Goal: Transaction & Acquisition: Download file/media

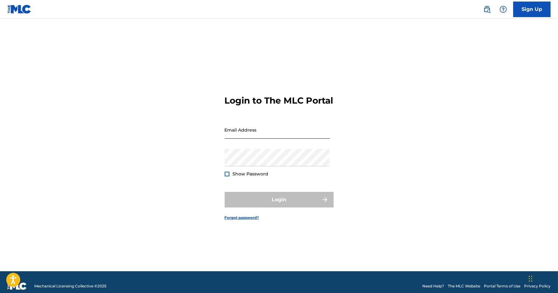
click at [277, 139] on input "Email Address" at bounding box center [277, 130] width 105 height 18
type input "[PERSON_NAME][EMAIL_ADDRESS][DOMAIN_NAME]"
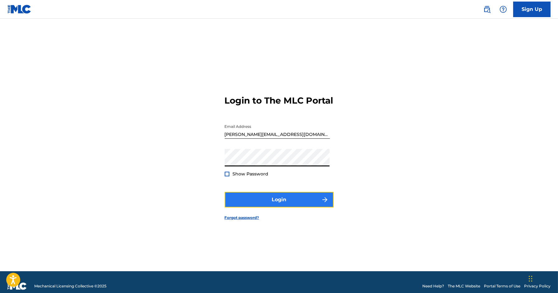
click at [272, 205] on button "Login" at bounding box center [279, 200] width 109 height 16
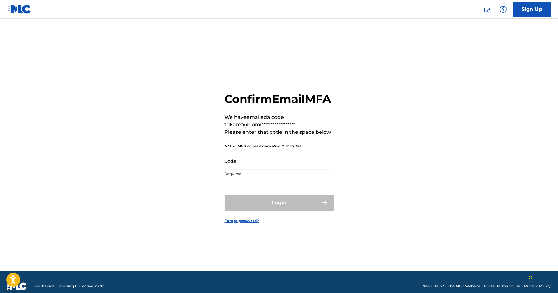
click at [237, 170] on input "Code" at bounding box center [277, 161] width 105 height 18
paste input "031092"
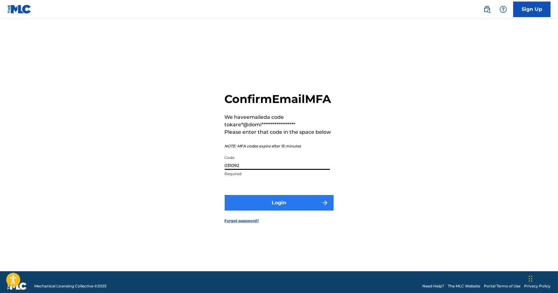
type input "031092"
click at [264, 208] on button "Login" at bounding box center [279, 203] width 109 height 16
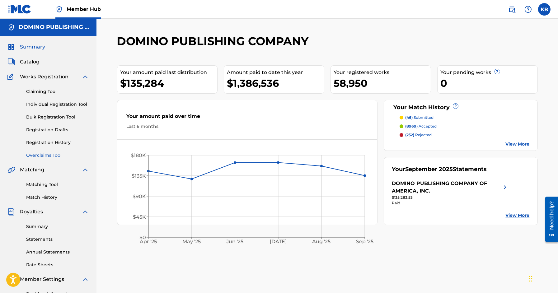
click at [50, 154] on link "Overclaims Tool" at bounding box center [57, 155] width 63 height 7
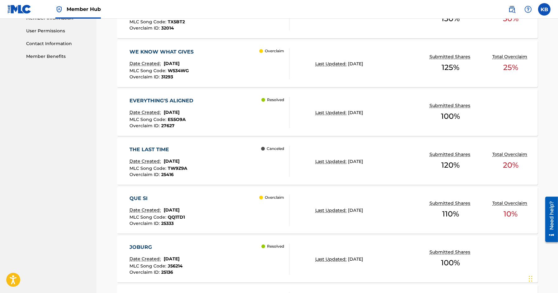
scroll to position [298, 0]
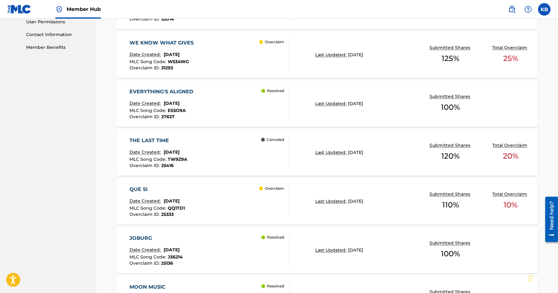
click at [223, 192] on div "QUE SI Date Created: [DATE] MLC Song Code : QQ1TD1 Overclaim ID : 25333 Overcla…" at bounding box center [210, 201] width 160 height 31
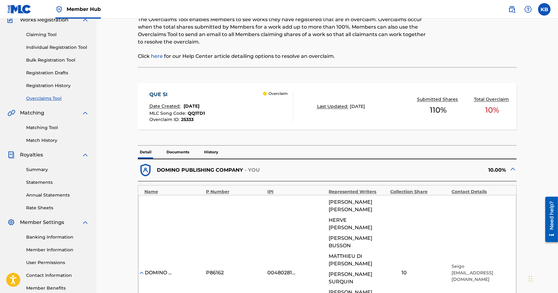
scroll to position [61, 0]
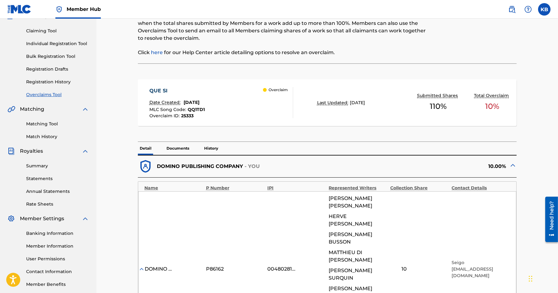
click at [169, 151] on p "Documents" at bounding box center [178, 148] width 26 height 13
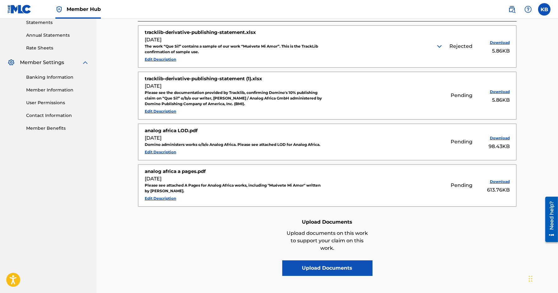
scroll to position [211, 0]
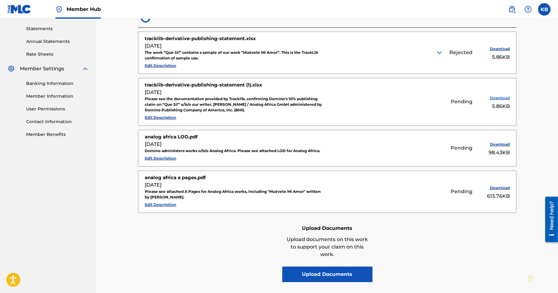
click at [500, 97] on button "Download" at bounding box center [494, 97] width 31 height 9
click at [497, 143] on button "Download" at bounding box center [494, 144] width 31 height 9
click at [495, 185] on button "Download" at bounding box center [494, 187] width 31 height 9
